Goal: Transaction & Acquisition: Download file/media

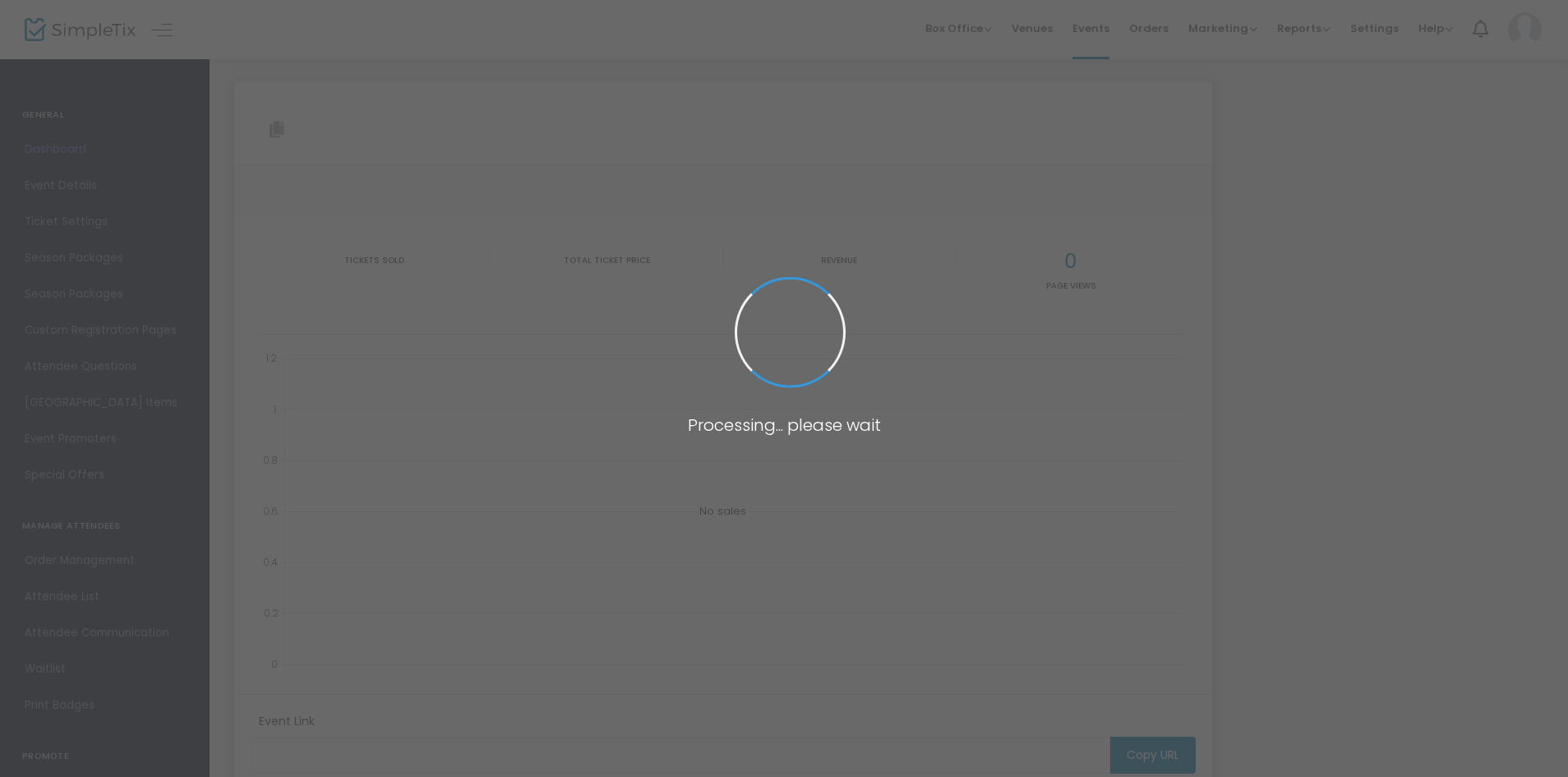
type input "[URL][DOMAIN_NAME]"
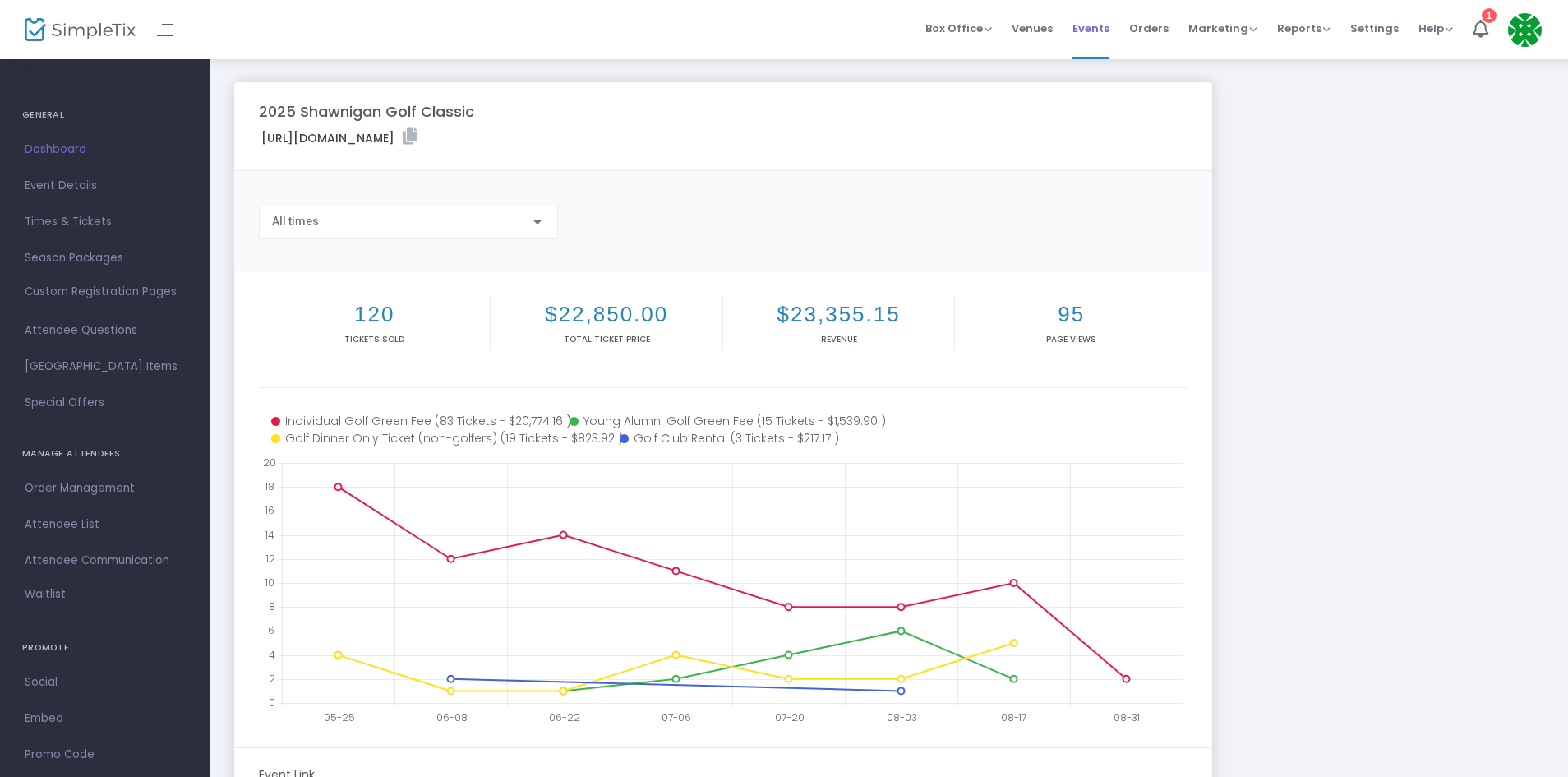
click at [1085, 24] on span "Events" at bounding box center [1090, 28] width 37 height 42
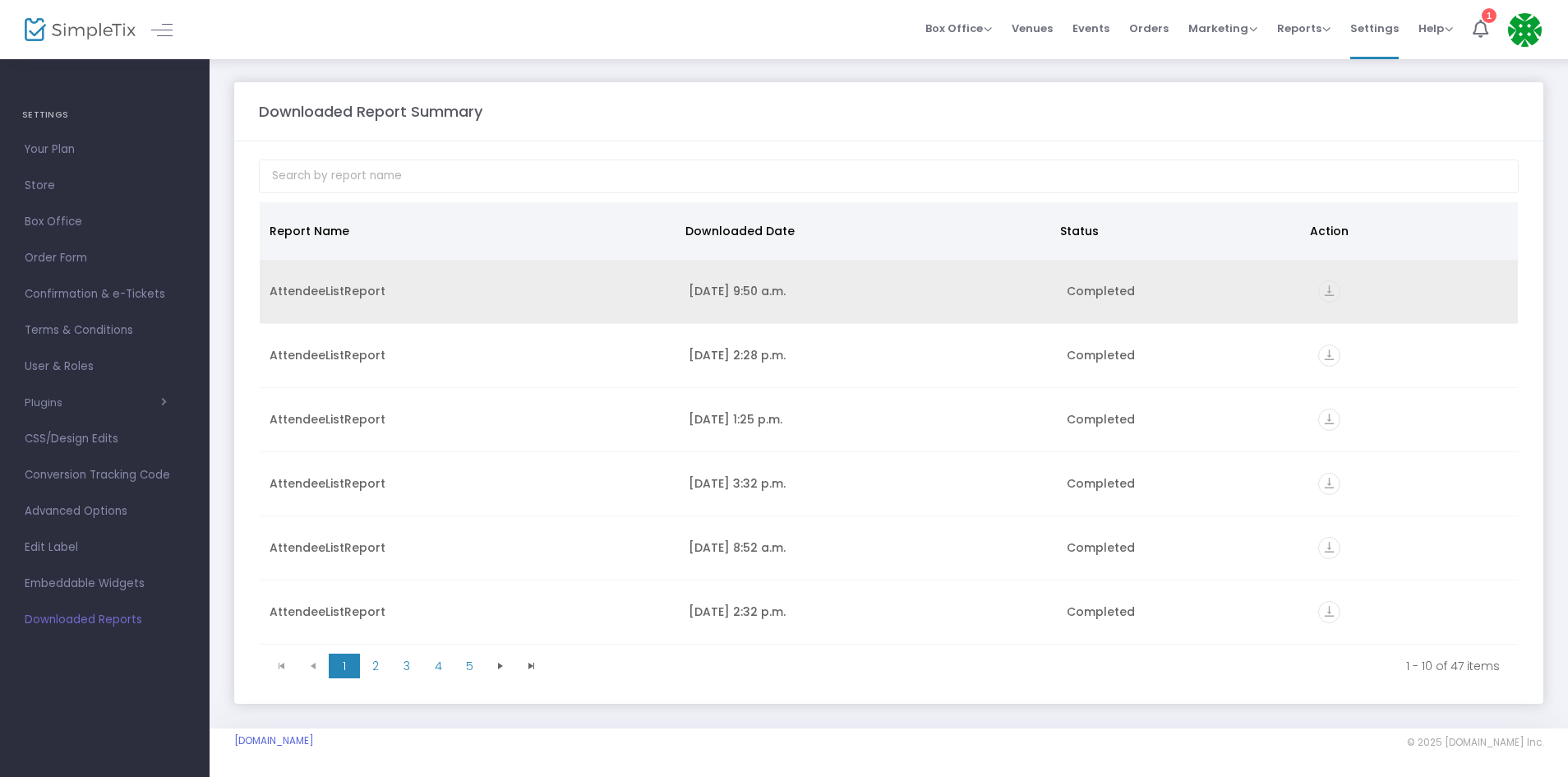
click at [1318, 297] on icon "vertical_align_bottom" at bounding box center [1329, 291] width 22 height 22
